Goal: Information Seeking & Learning: Find specific fact

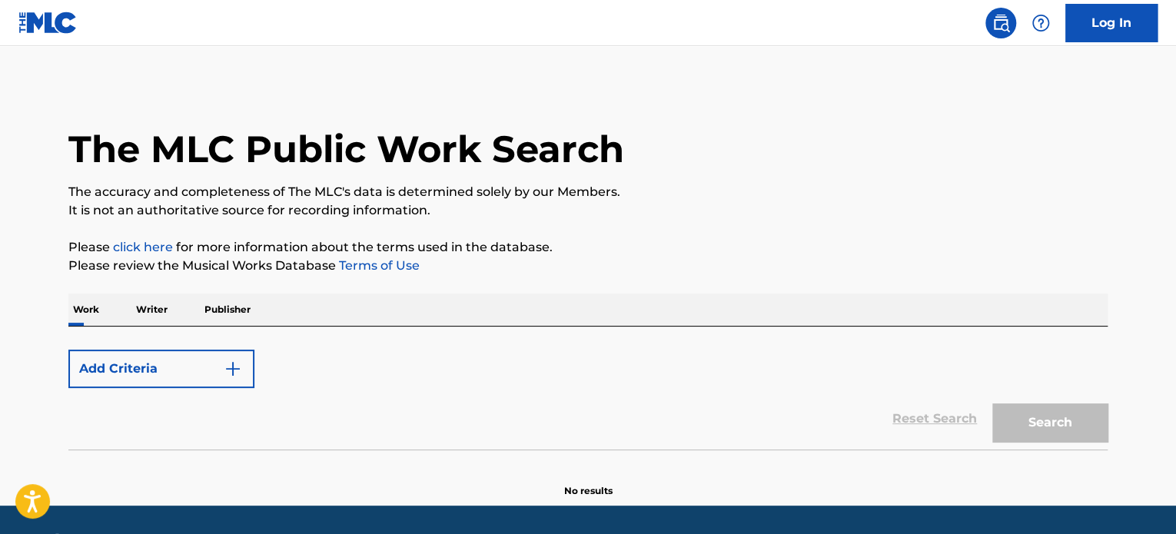
click at [181, 370] on button "Add Criteria" at bounding box center [161, 369] width 186 height 38
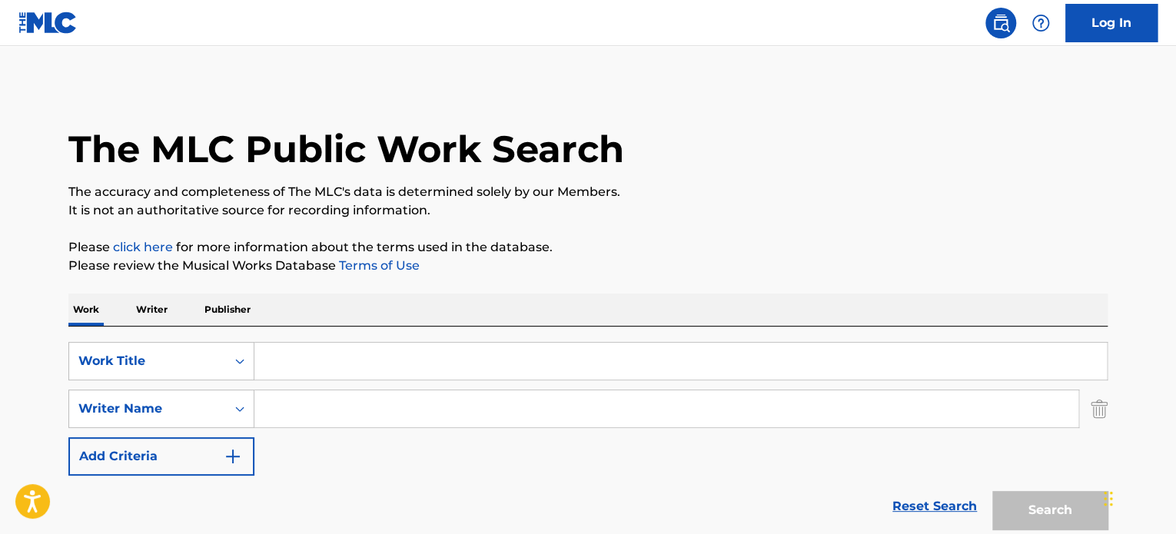
click at [318, 374] on input "Search Form" at bounding box center [680, 361] width 853 height 37
paste input "Down To Miami (feat. [PERSON_NAME]) Emotional Oranges"
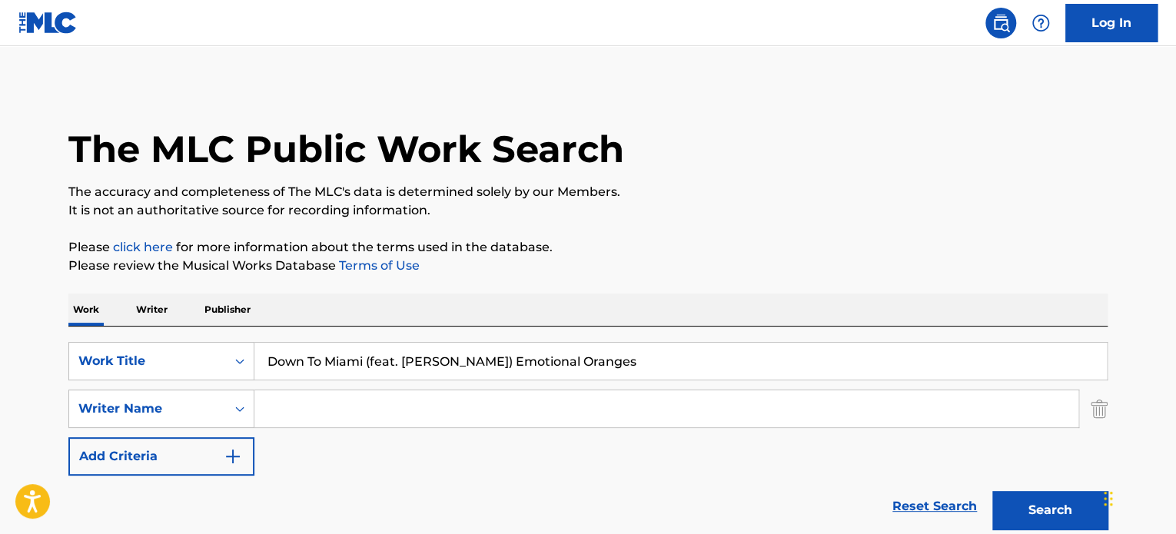
drag, startPoint x: 366, startPoint y: 358, endPoint x: 683, endPoint y: 328, distance: 318.2
click at [683, 328] on div "SearchWithCriteria013cc727-8a63-4de6-8de5-84cf6fbba926 Work Title Down To Miami…" at bounding box center [587, 432] width 1039 height 211
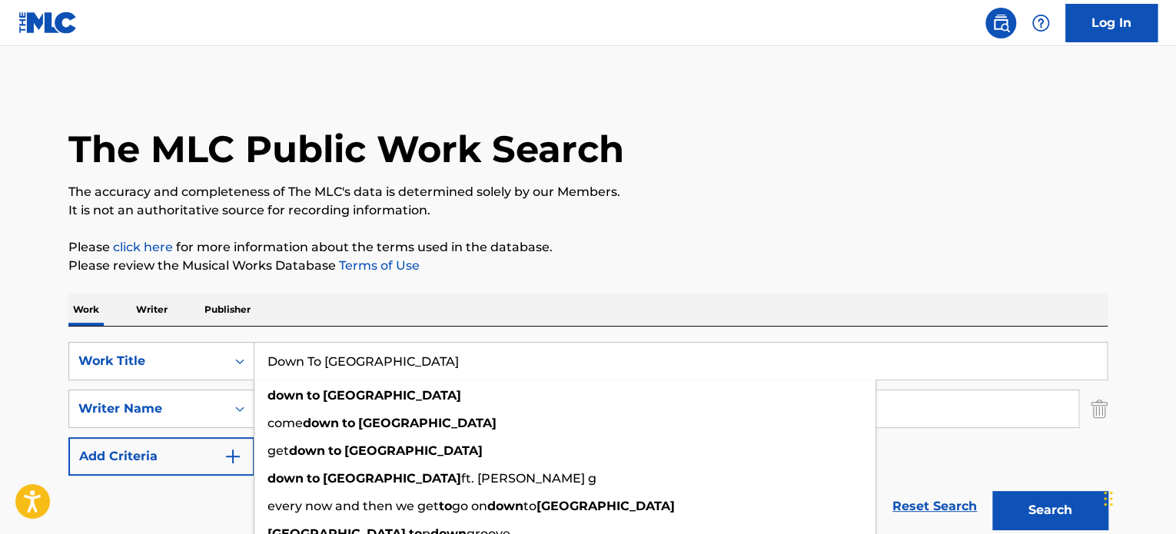
type input "Down To [GEOGRAPHIC_DATA]"
click at [1038, 501] on button "Search" at bounding box center [1050, 510] width 115 height 38
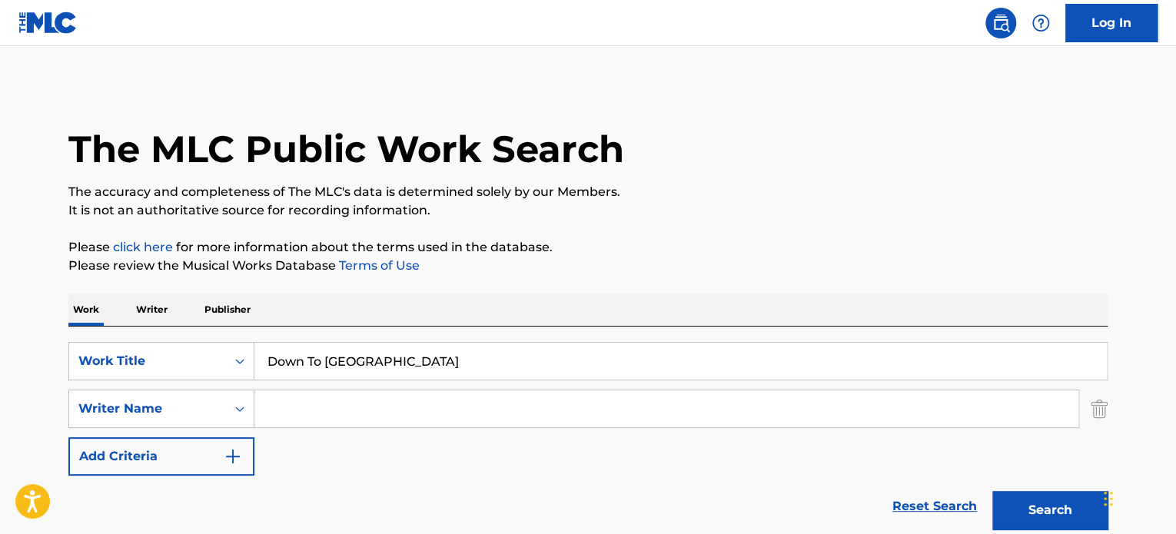
click at [325, 409] on input "Search Form" at bounding box center [666, 409] width 824 height 37
paste input "[PERSON_NAME] [PERSON_NAME]"
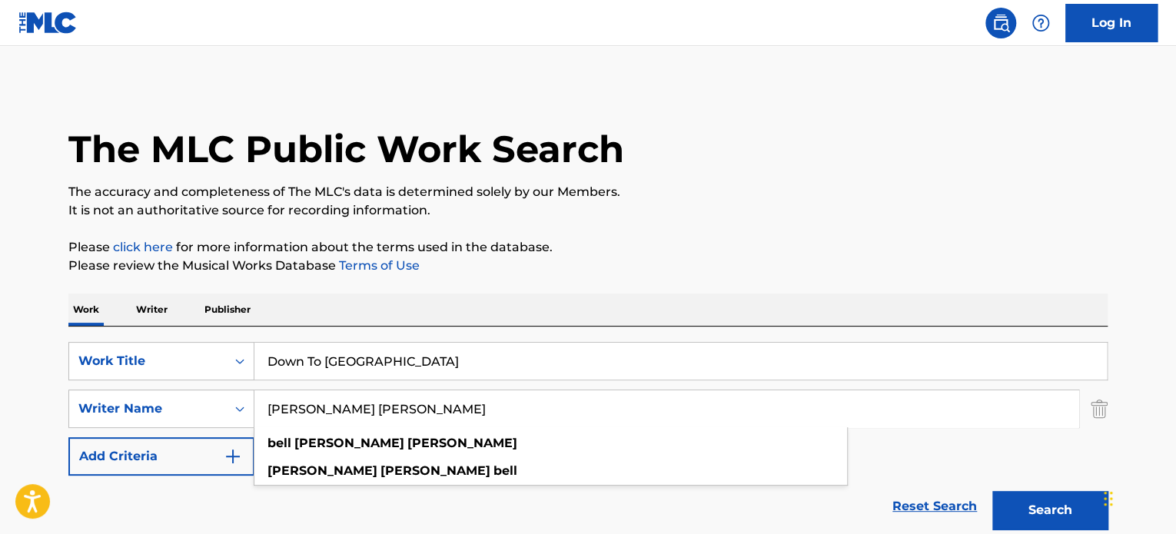
type input "[PERSON_NAME] [PERSON_NAME]"
click at [1056, 507] on button "Search" at bounding box center [1050, 510] width 115 height 38
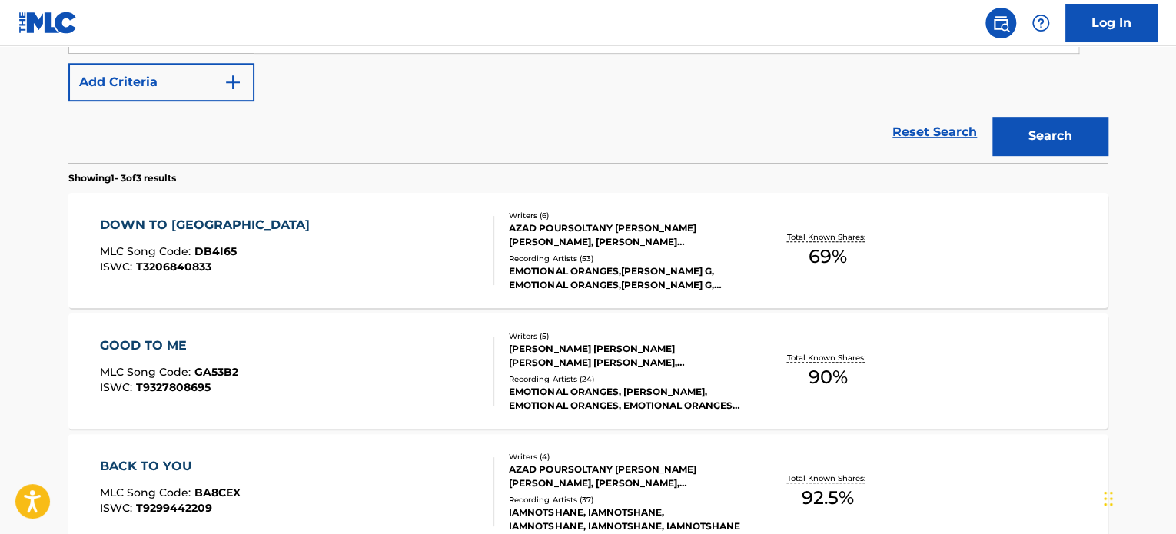
scroll to position [384, 0]
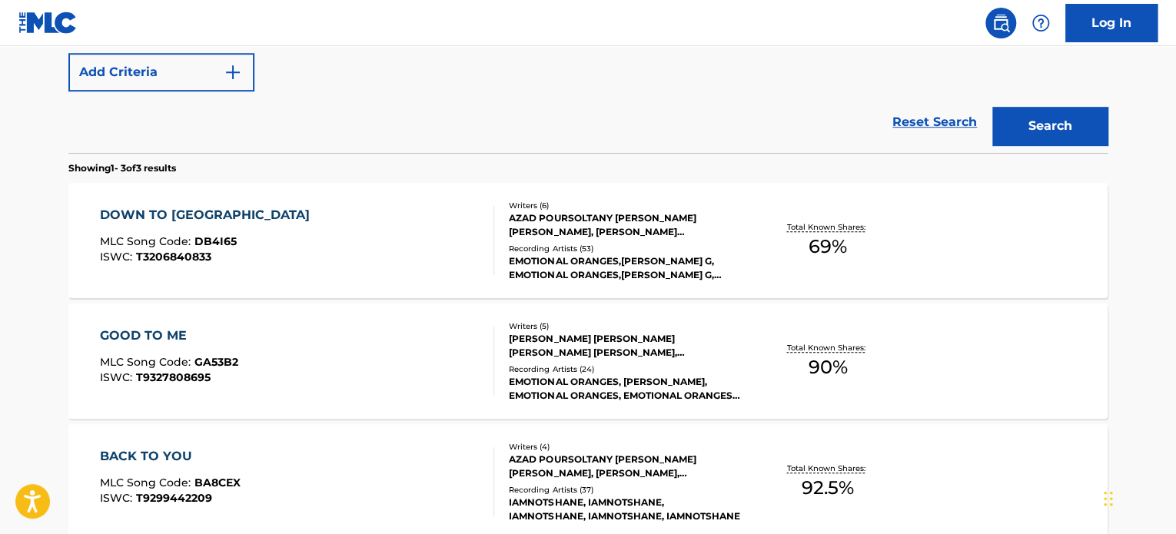
click at [590, 231] on div "AZAD POURSOLTANY [PERSON_NAME] [PERSON_NAME], [PERSON_NAME] [PERSON_NAME], [PER…" at bounding box center [625, 225] width 232 height 28
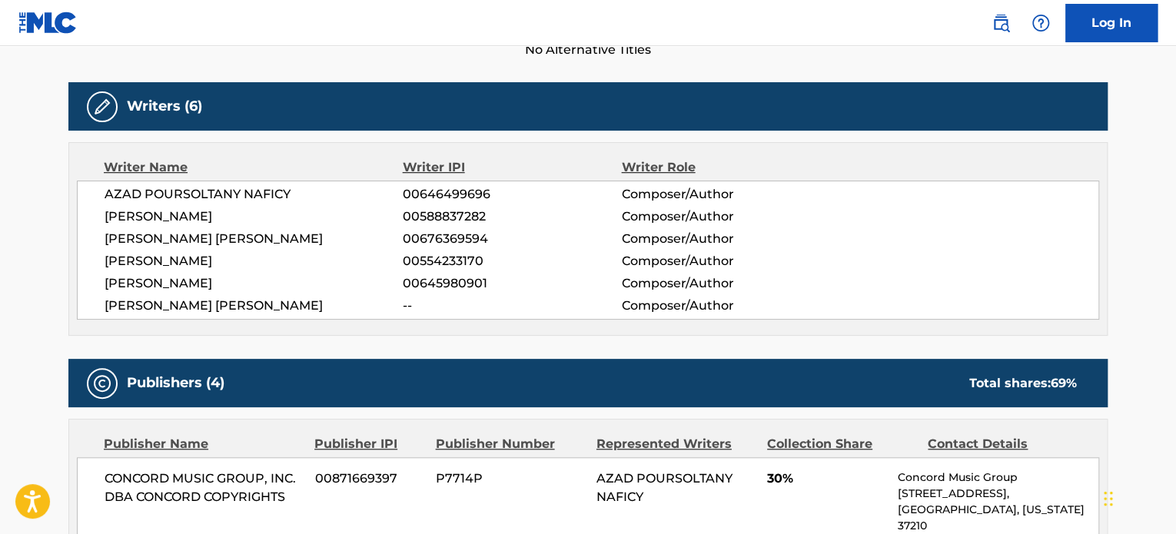
scroll to position [461, 0]
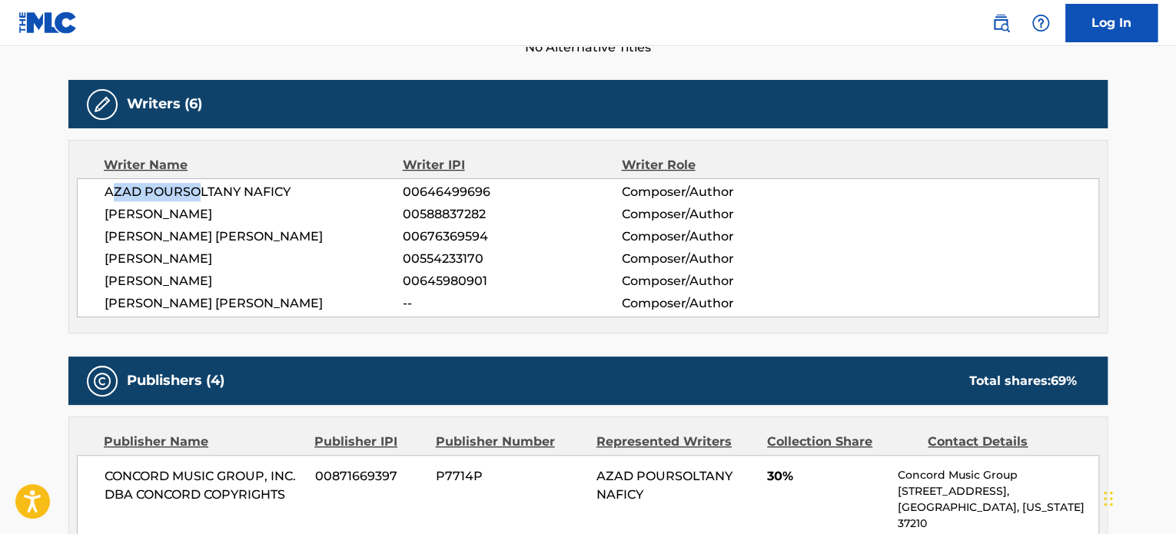
drag, startPoint x: 111, startPoint y: 189, endPoint x: 202, endPoint y: 189, distance: 90.7
click at [201, 189] on span "AZAD POURSOLTANY NAFICY" at bounding box center [254, 192] width 298 height 18
drag, startPoint x: 126, startPoint y: 236, endPoint x: 234, endPoint y: 235, distance: 108.4
click at [234, 235] on span "[PERSON_NAME] [PERSON_NAME]" at bounding box center [254, 237] width 298 height 18
drag, startPoint x: 221, startPoint y: 298, endPoint x: 277, endPoint y: 298, distance: 55.4
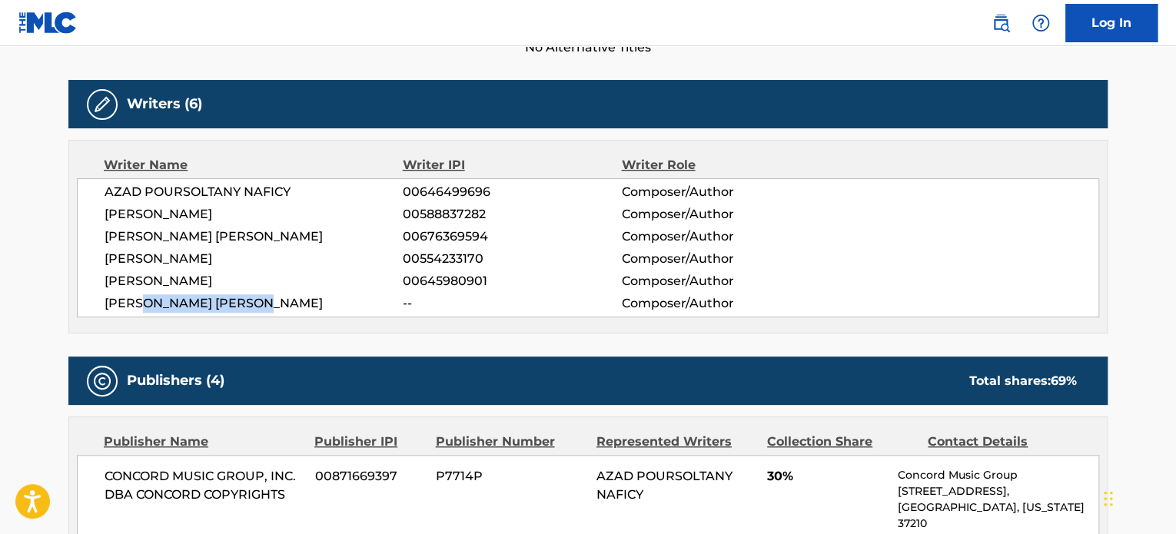
click at [277, 298] on span "[PERSON_NAME] [PERSON_NAME]" at bounding box center [254, 303] width 298 height 18
drag, startPoint x: 132, startPoint y: 260, endPoint x: 259, endPoint y: 248, distance: 127.5
click at [259, 248] on div "AZAD POURSOLTANY NAFICY 00646499696 Composer/Author [PERSON_NAME] 00588837282 C…" at bounding box center [588, 247] width 1023 height 139
drag, startPoint x: 135, startPoint y: 219, endPoint x: 244, endPoint y: 217, distance: 109.2
click at [244, 217] on span "[PERSON_NAME]" at bounding box center [254, 214] width 298 height 18
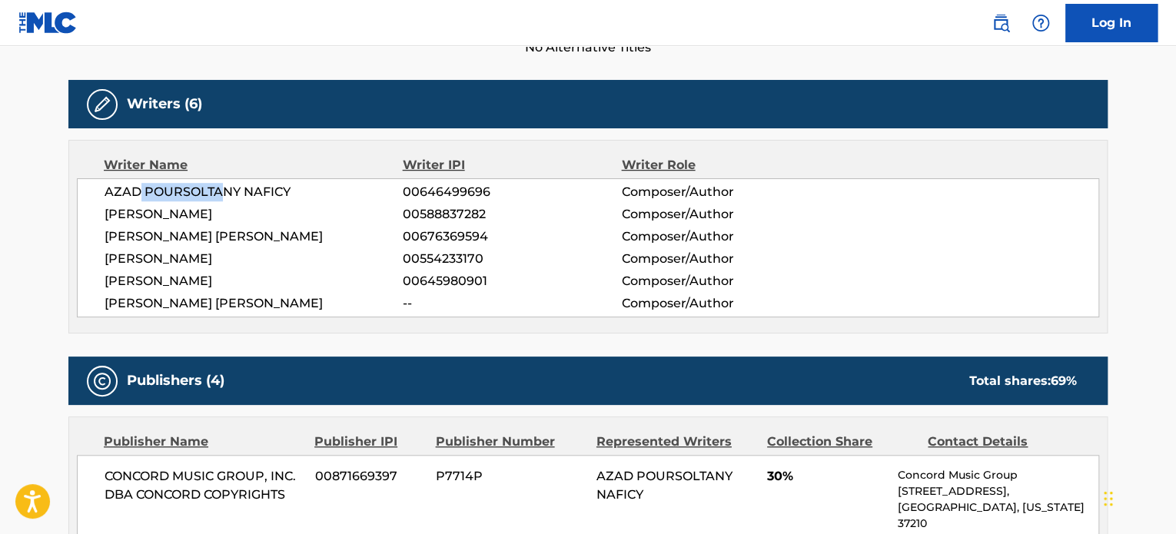
drag, startPoint x: 138, startPoint y: 192, endPoint x: 221, endPoint y: 186, distance: 84.0
click at [221, 186] on span "AZAD POURSOLTANY NAFICY" at bounding box center [254, 192] width 298 height 18
drag, startPoint x: 122, startPoint y: 278, endPoint x: 228, endPoint y: 269, distance: 105.7
click at [228, 269] on div "AZAD POURSOLTANY NAFICY 00646499696 Composer/Author [PERSON_NAME] 00588837282 C…" at bounding box center [588, 247] width 1023 height 139
drag, startPoint x: 183, startPoint y: 282, endPoint x: 240, endPoint y: 282, distance: 56.9
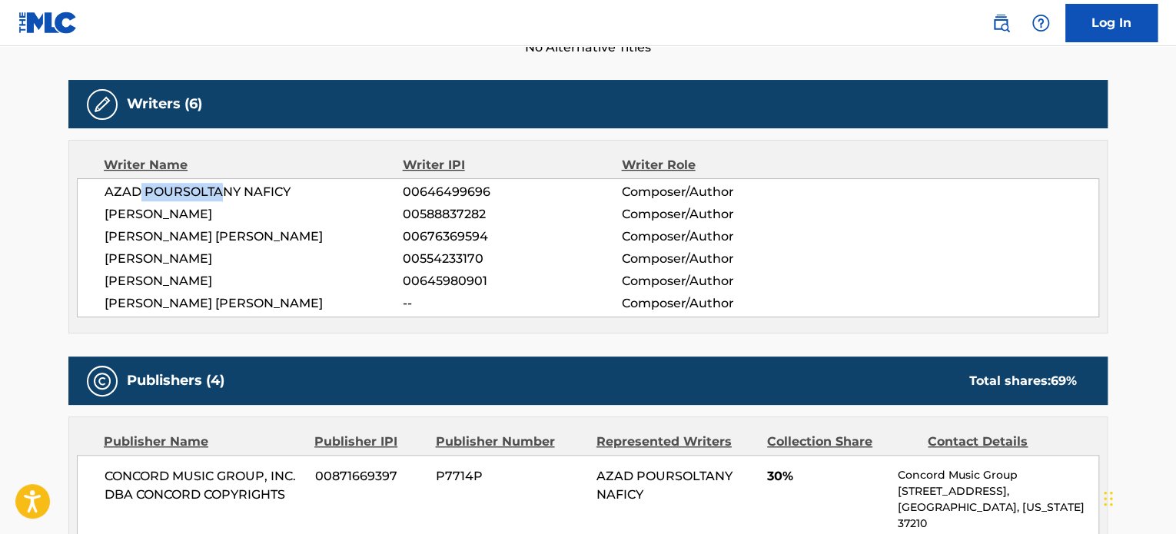
click at [240, 282] on span "[PERSON_NAME]" at bounding box center [254, 281] width 298 height 18
